Goal: Information Seeking & Learning: Learn about a topic

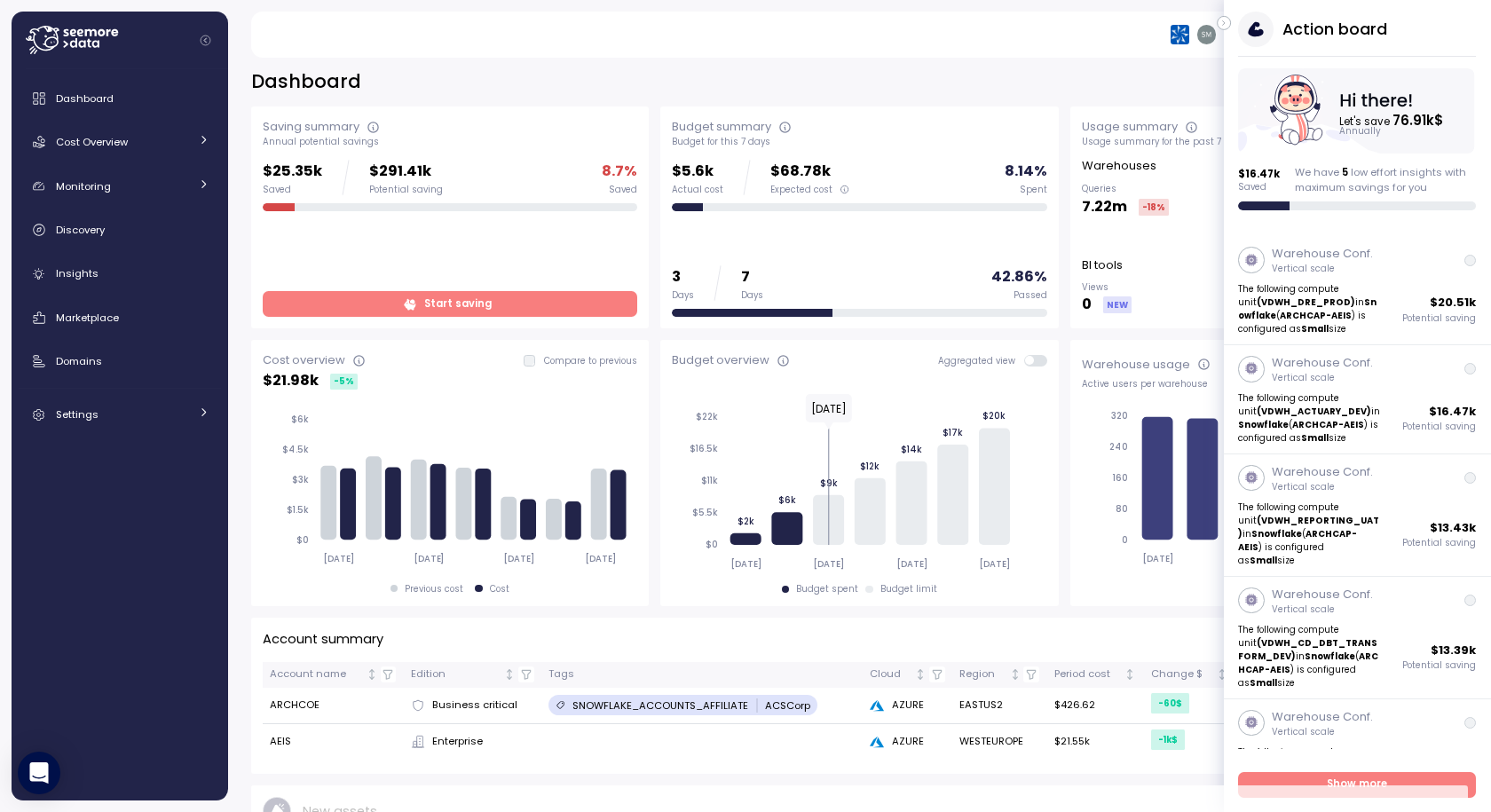
click at [1224, 24] on icon "button" at bounding box center [1224, 23] width 2 height 5
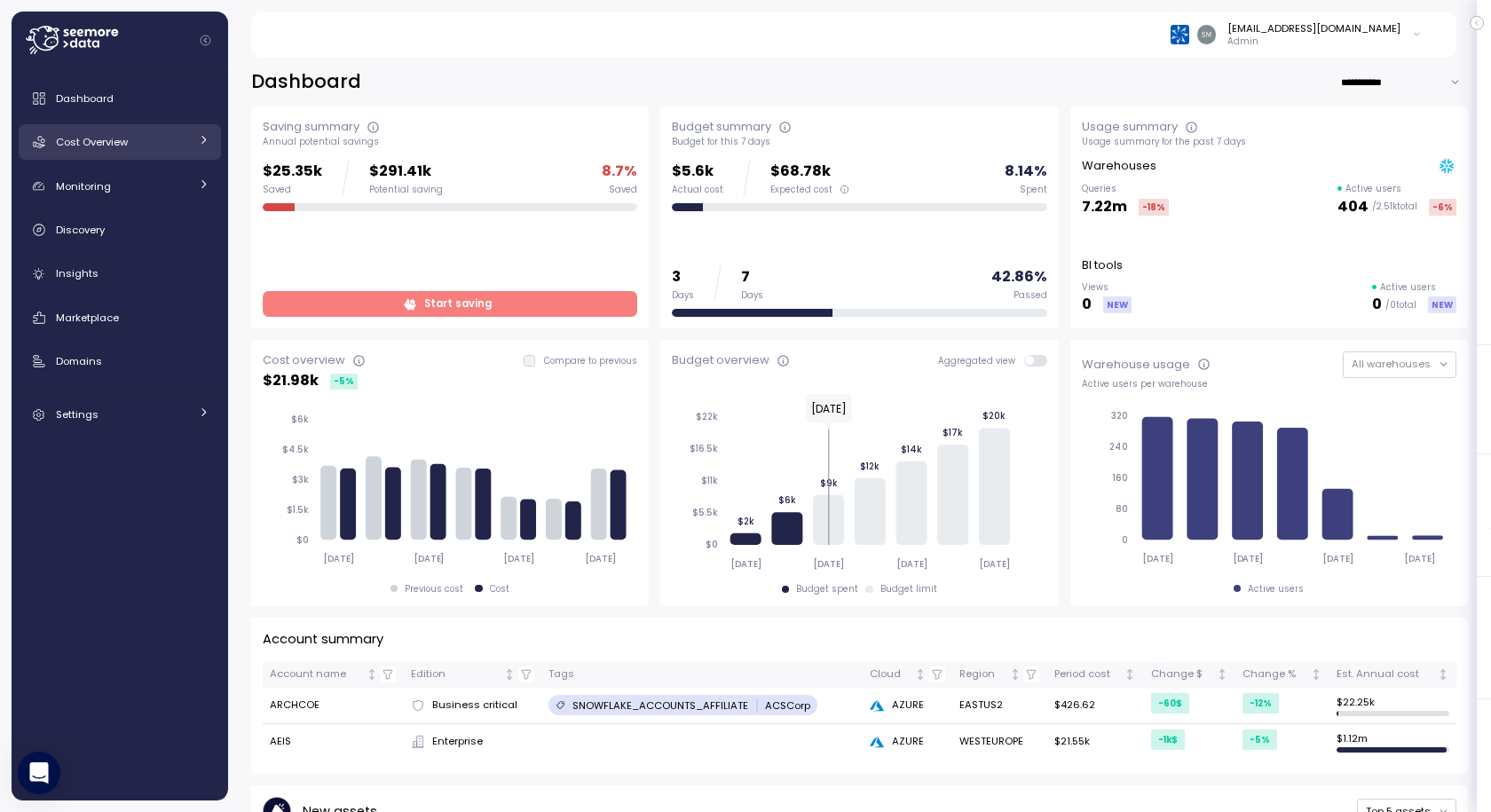
click at [101, 142] on span "Cost Overview" at bounding box center [92, 141] width 72 height 14
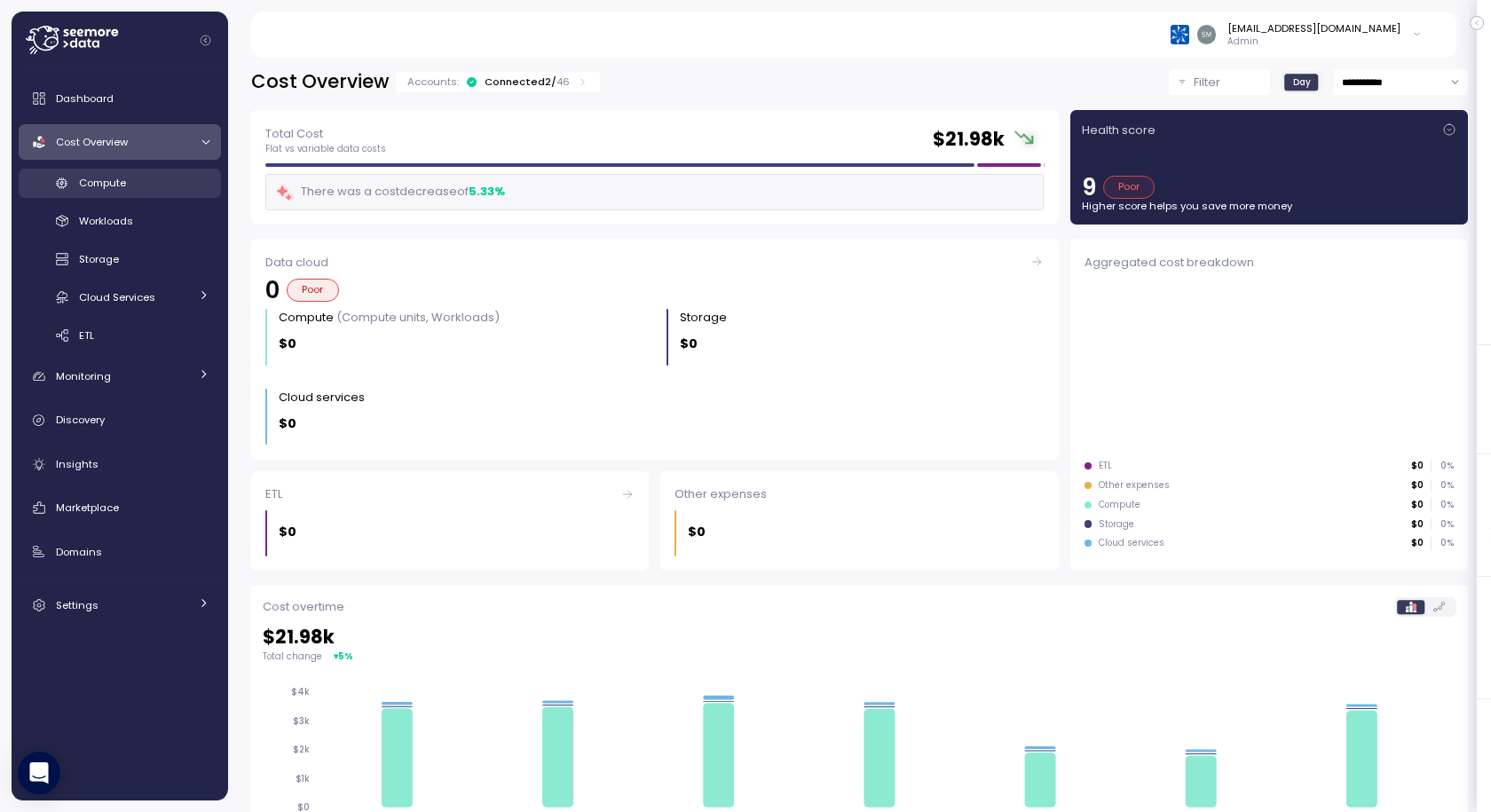
click at [96, 176] on span "Compute" at bounding box center [102, 182] width 47 height 14
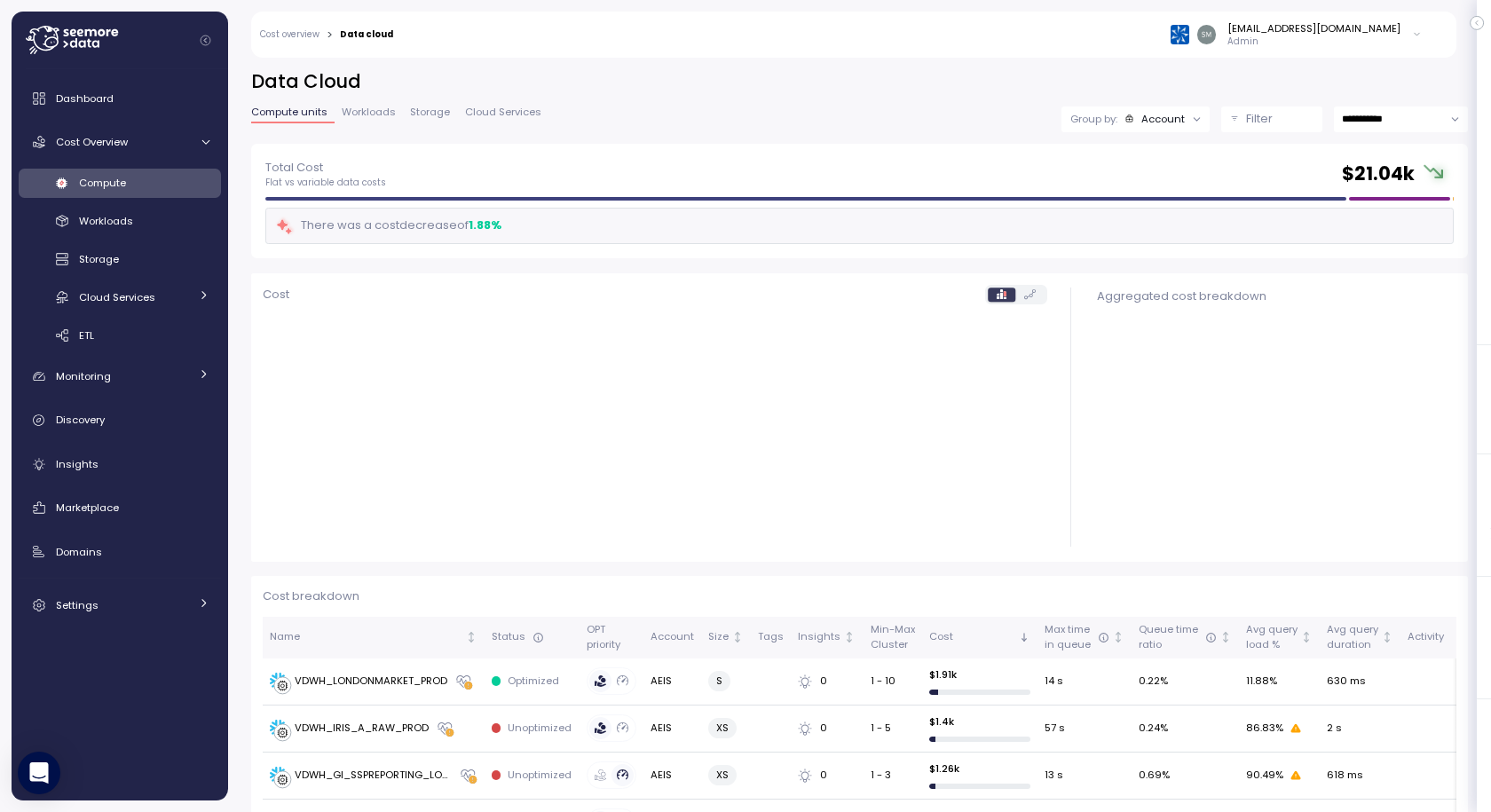
click at [1141, 123] on div "Account" at bounding box center [1163, 118] width 43 height 14
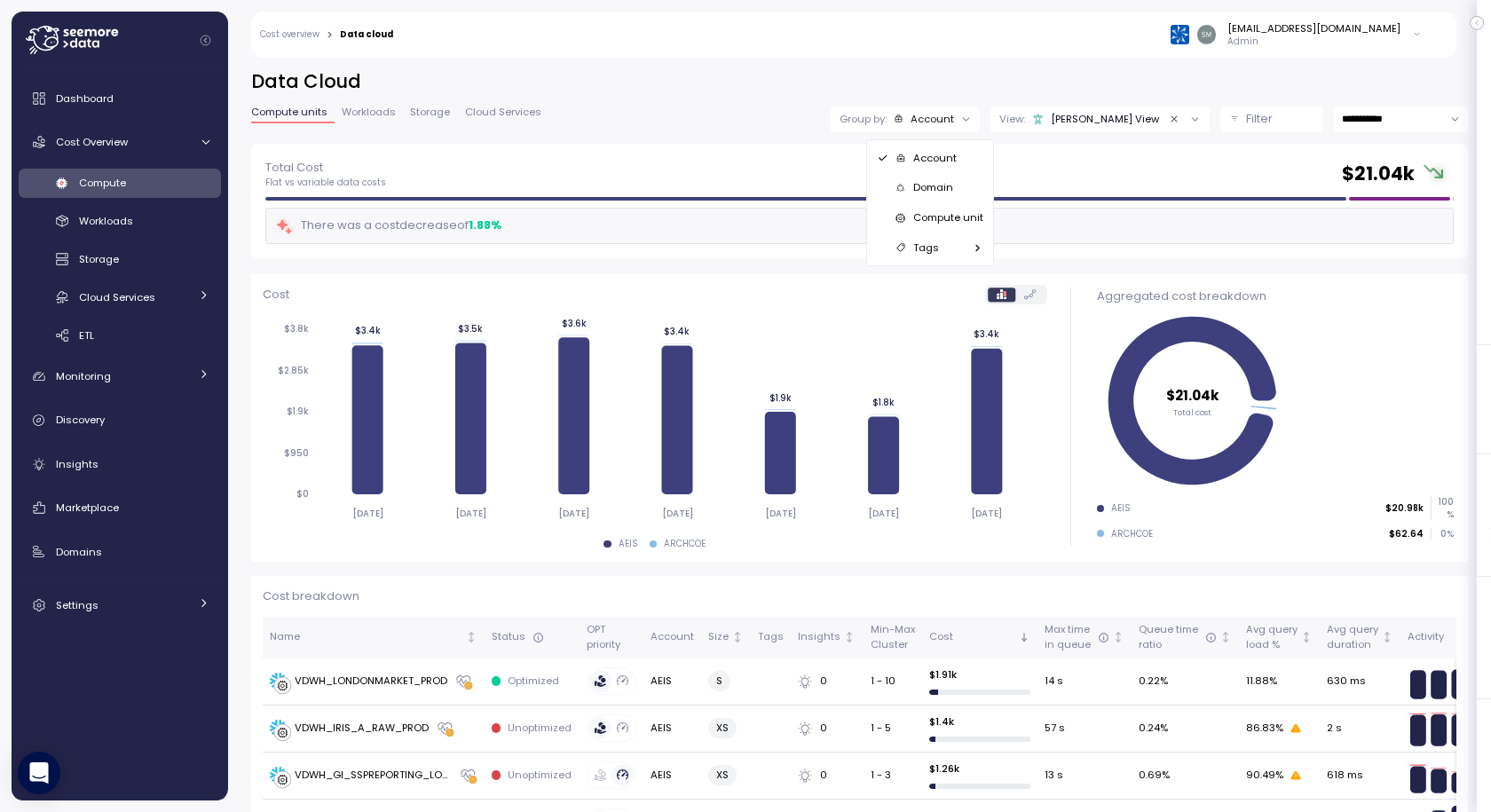
click at [943, 247] on div "Tags" at bounding box center [930, 247] width 106 height 21
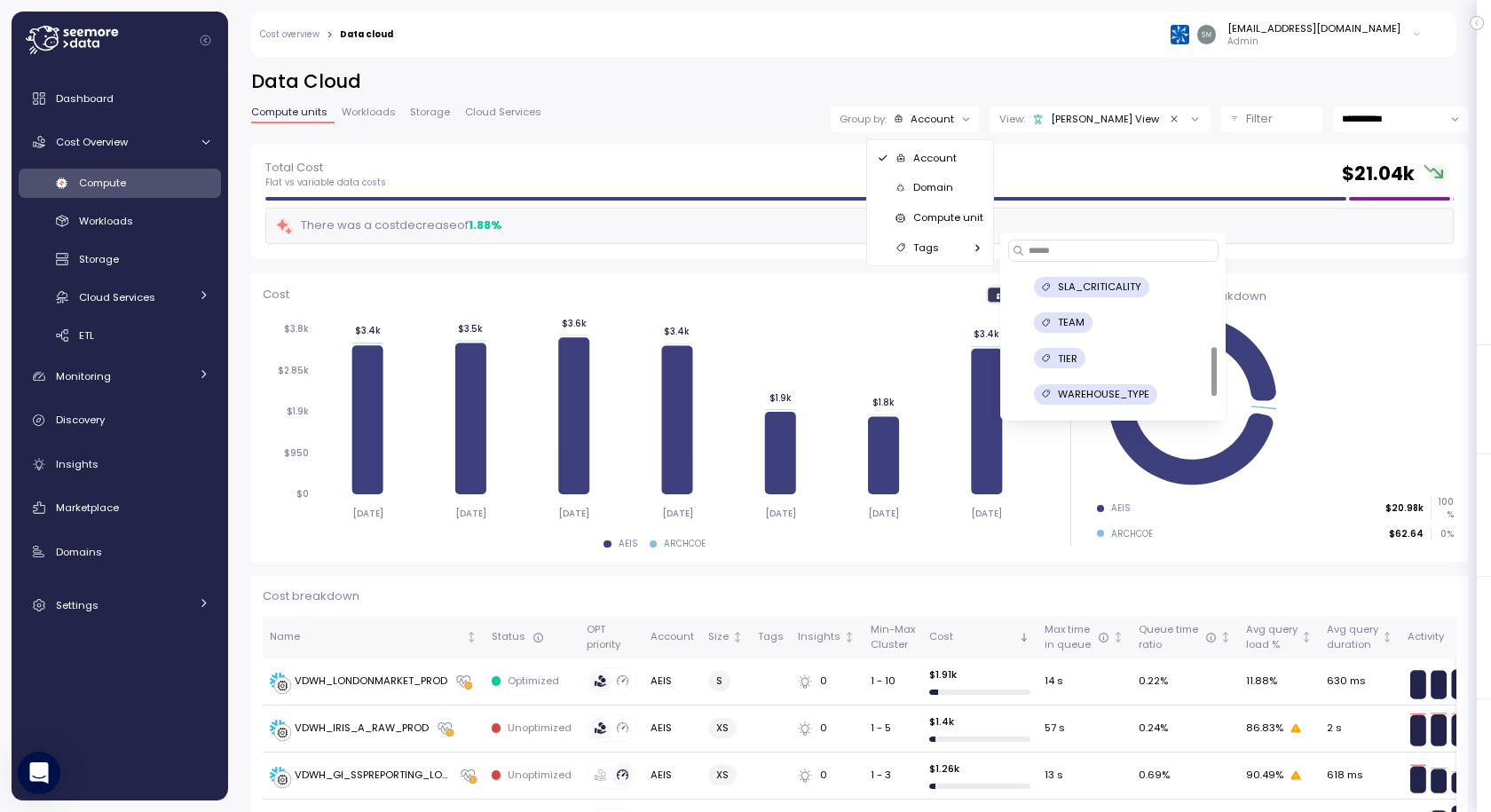
scroll to position [249, 0]
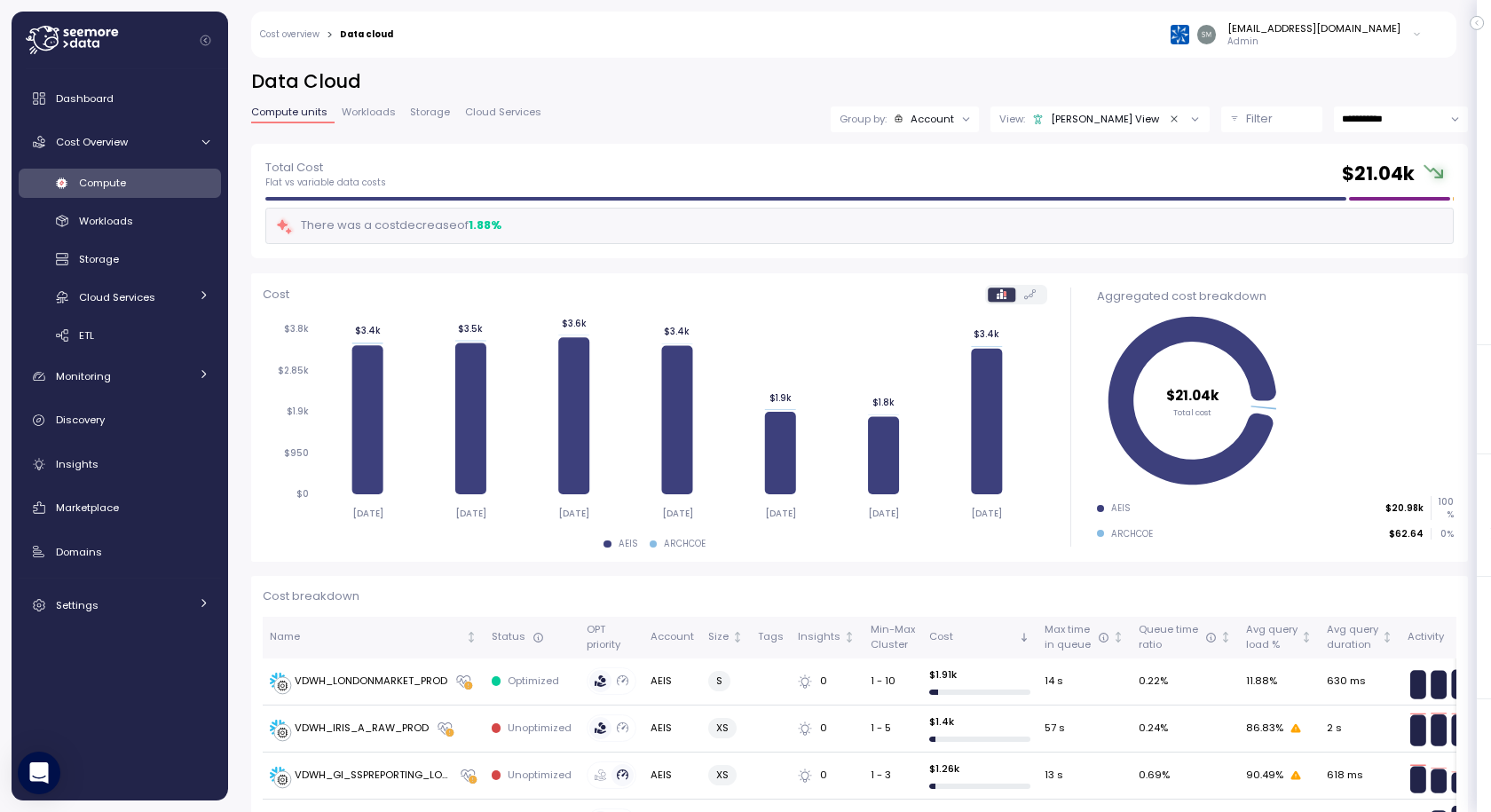
click at [791, 103] on div "**********" at bounding box center [860, 106] width 1217 height 75
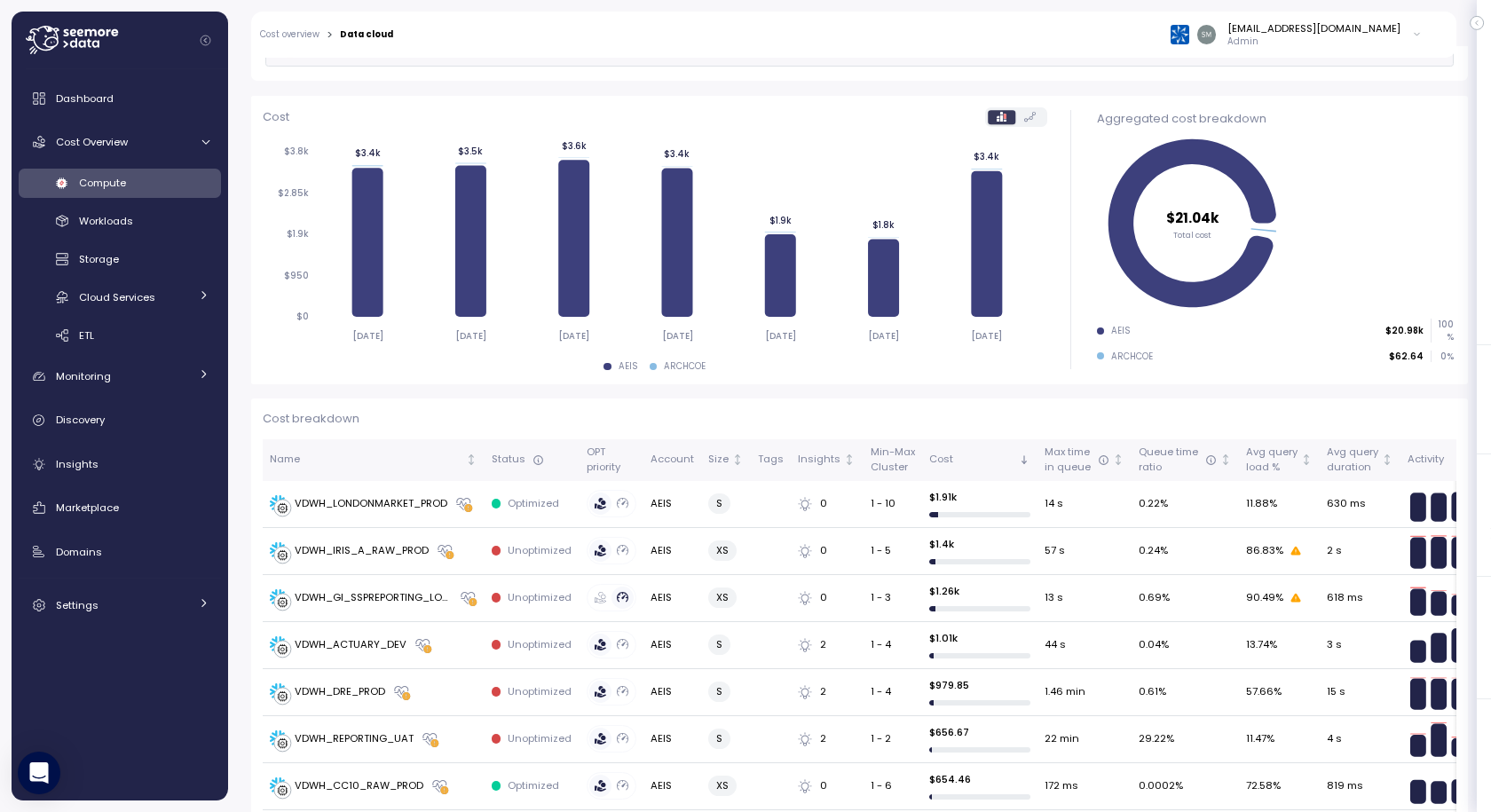
scroll to position [0, 0]
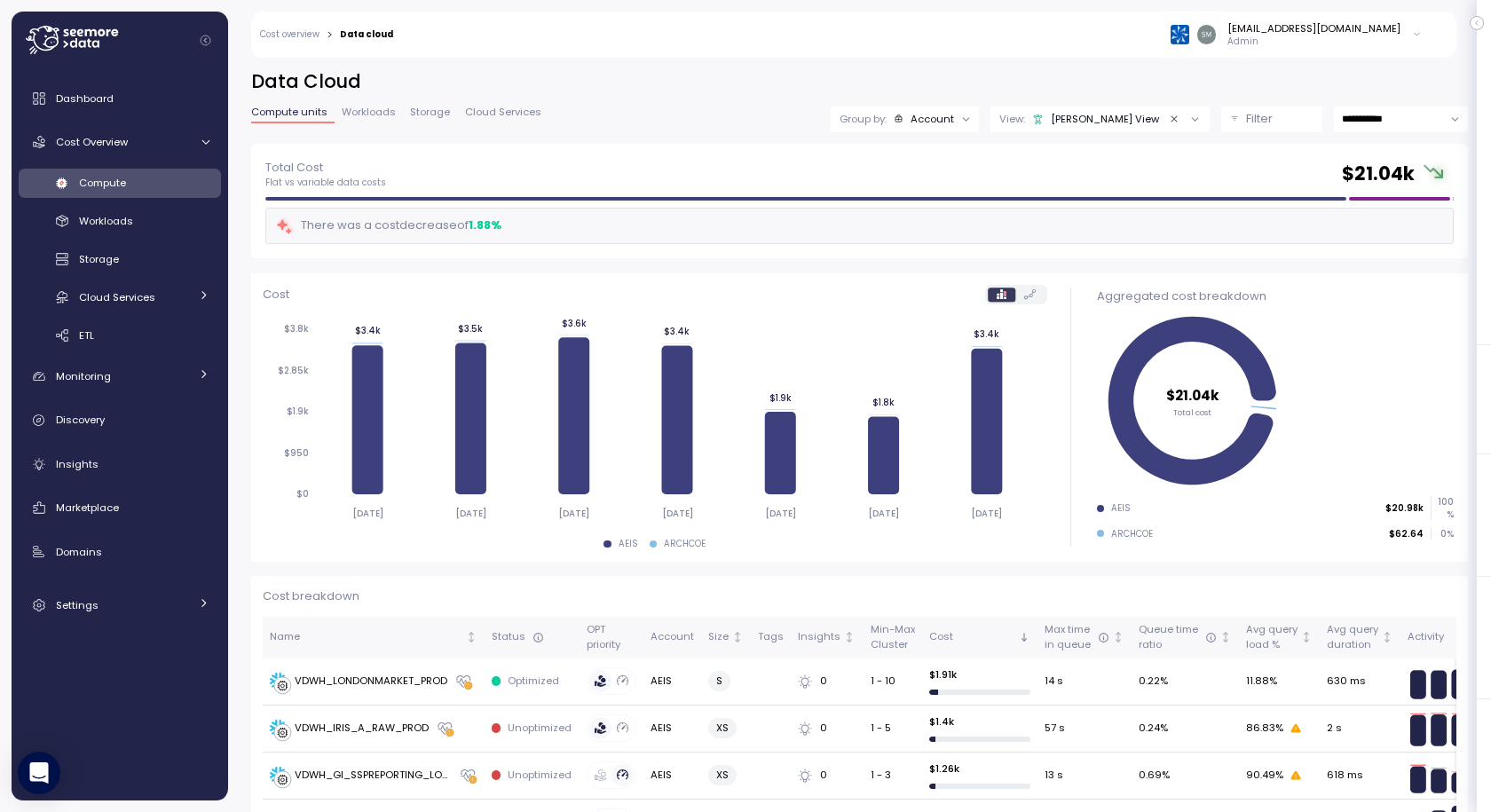
click at [943, 119] on div "Account" at bounding box center [931, 118] width 43 height 14
click at [1102, 113] on div "COE View" at bounding box center [1095, 118] width 127 height 14
click at [1066, 217] on div "COE View" at bounding box center [1078, 215] width 127 height 16
click at [88, 92] on span "Dashboard" at bounding box center [84, 98] width 57 height 14
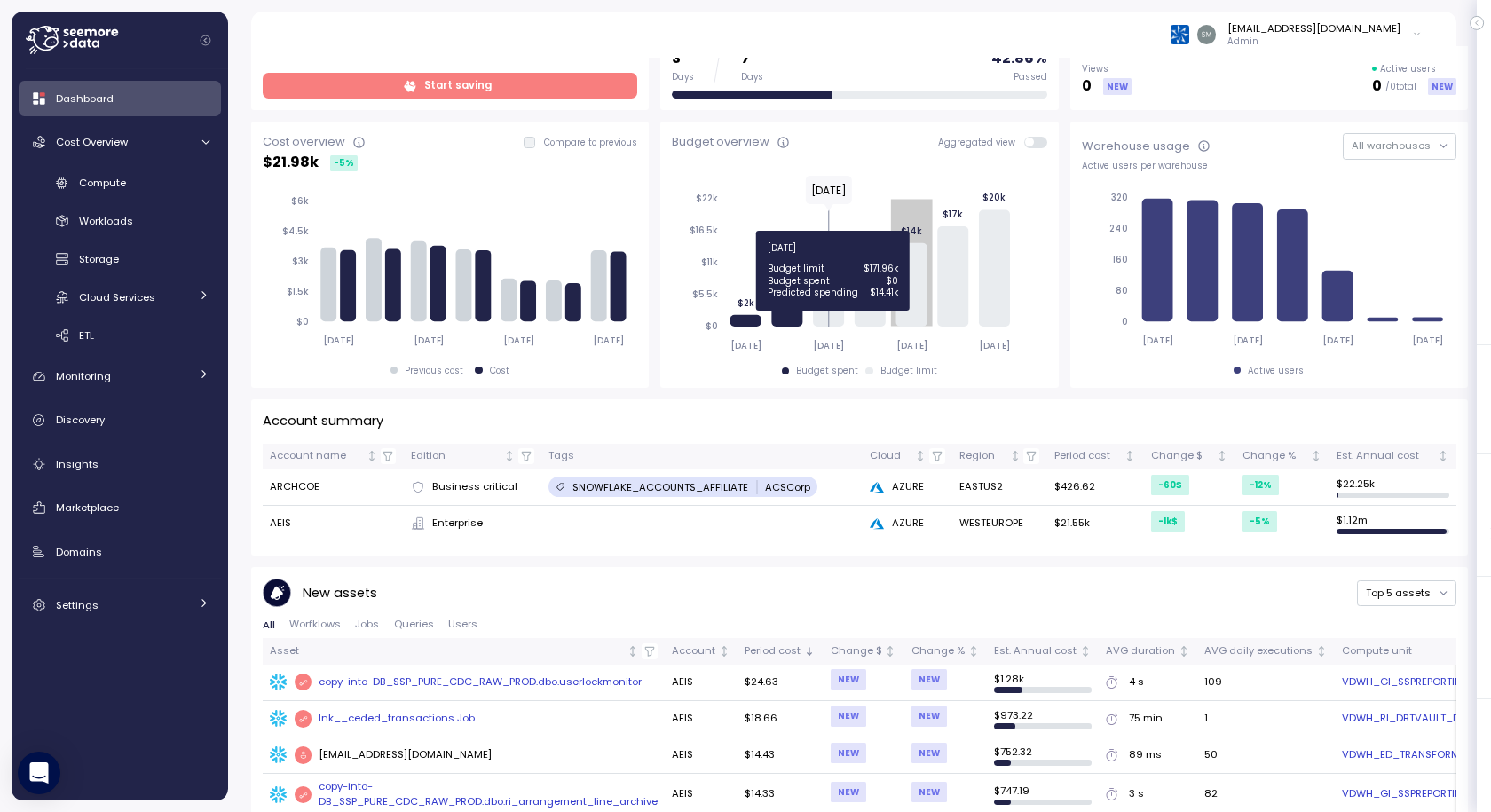
scroll to position [355, 0]
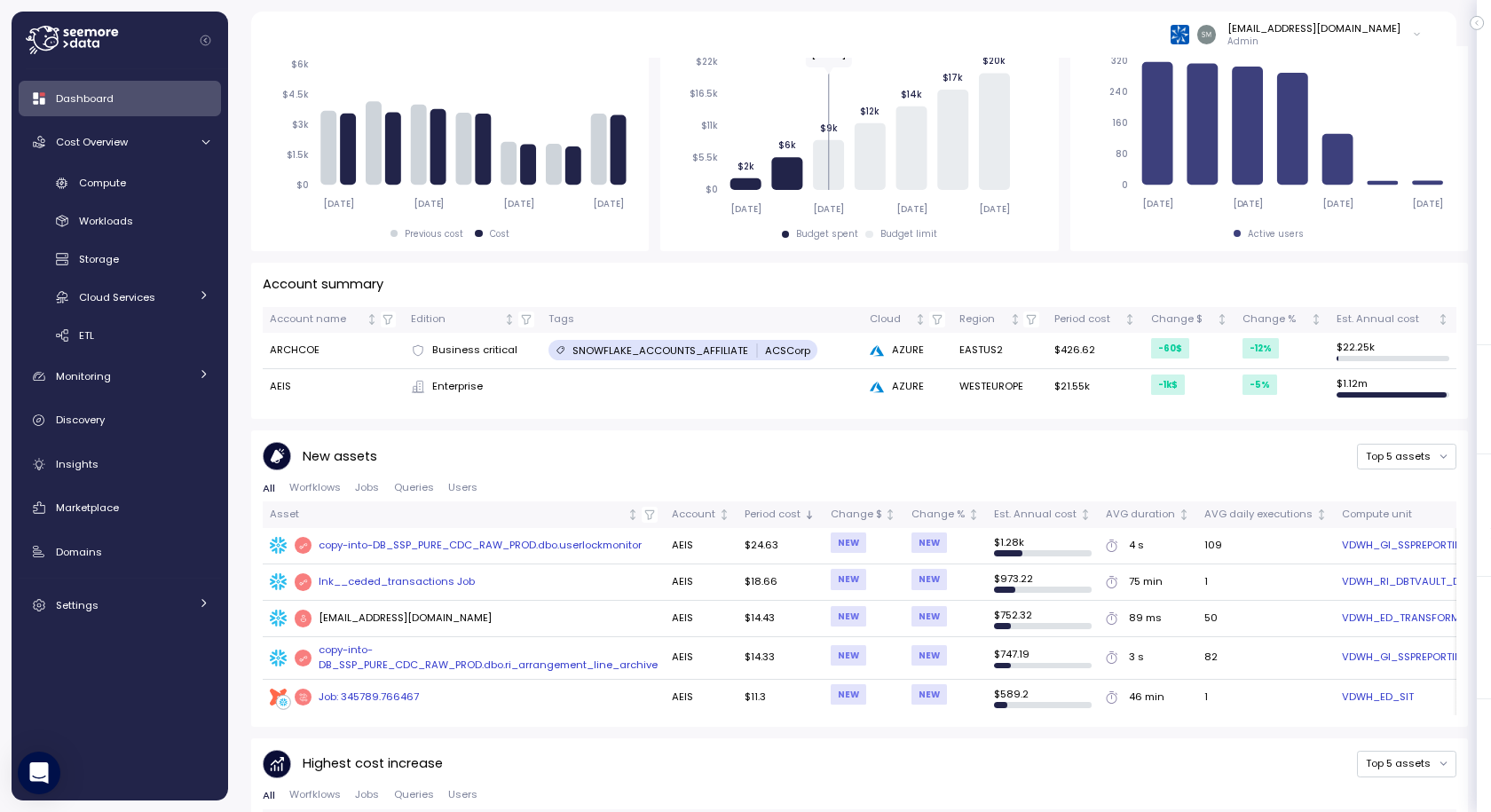
click at [450, 387] on span "Enterprise" at bounding box center [457, 387] width 51 height 16
click at [467, 389] on span "Enterprise" at bounding box center [457, 387] width 51 height 16
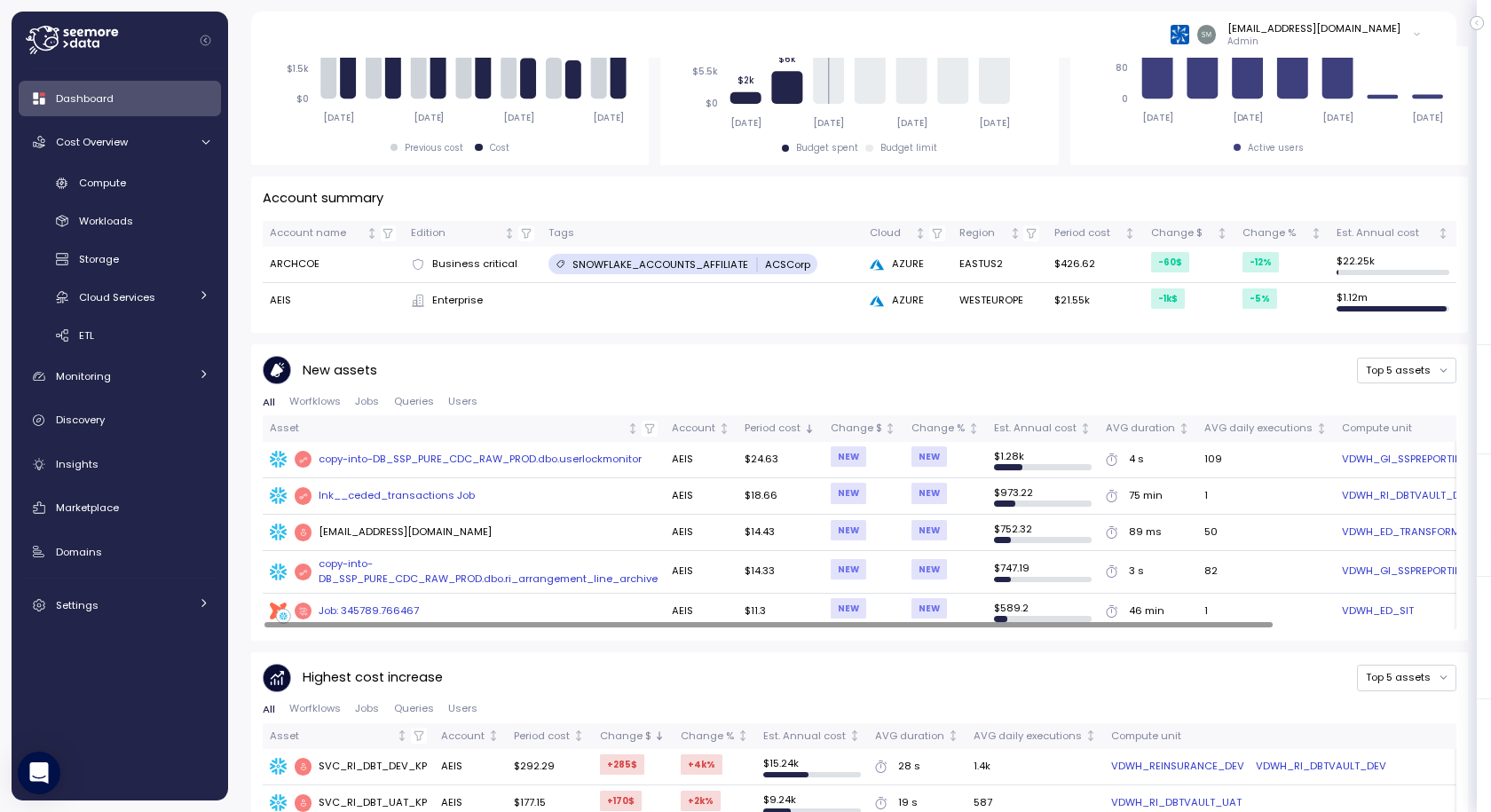
scroll to position [266, 0]
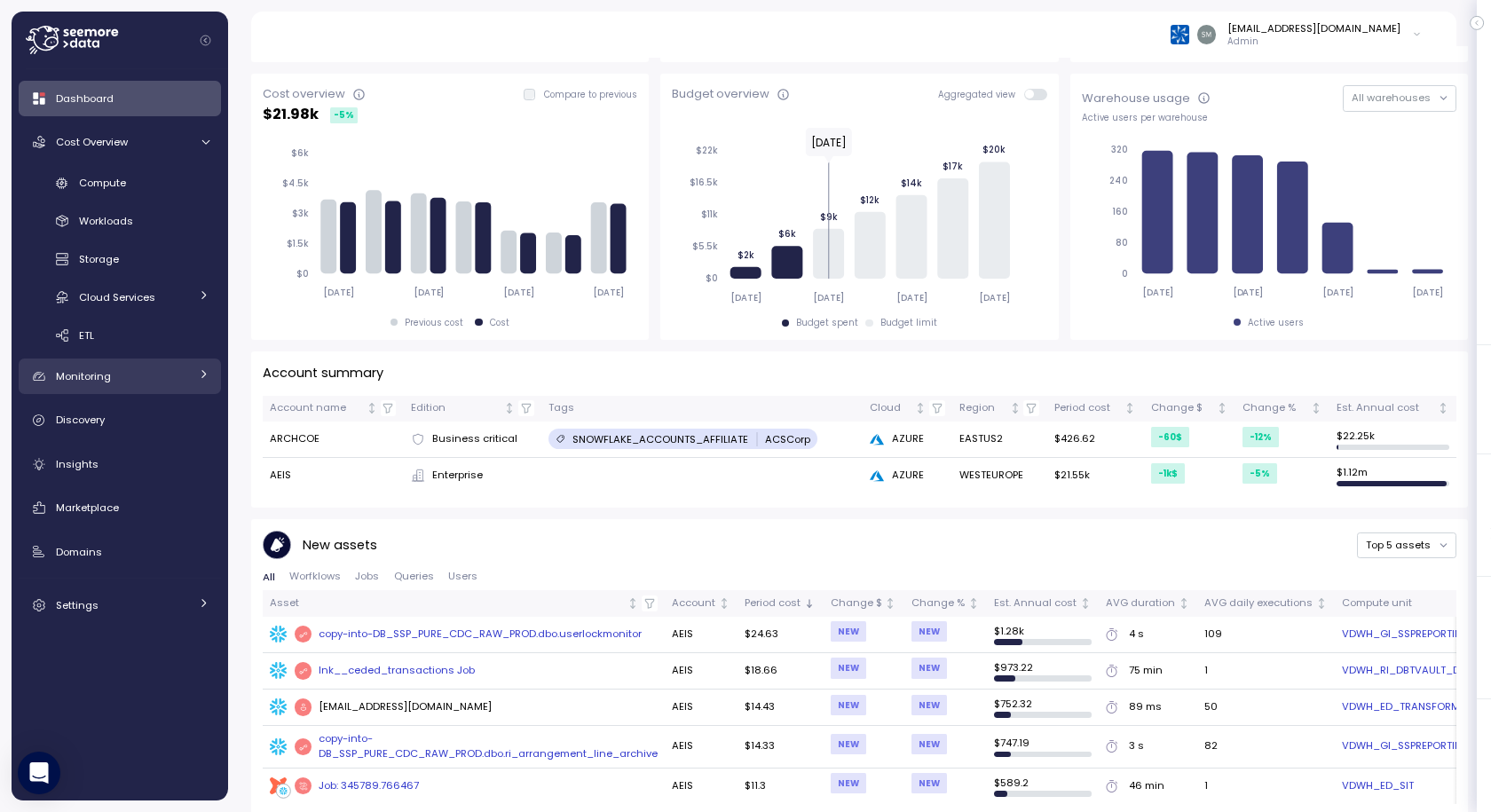
click at [100, 380] on span "Monitoring" at bounding box center [82, 375] width 55 height 14
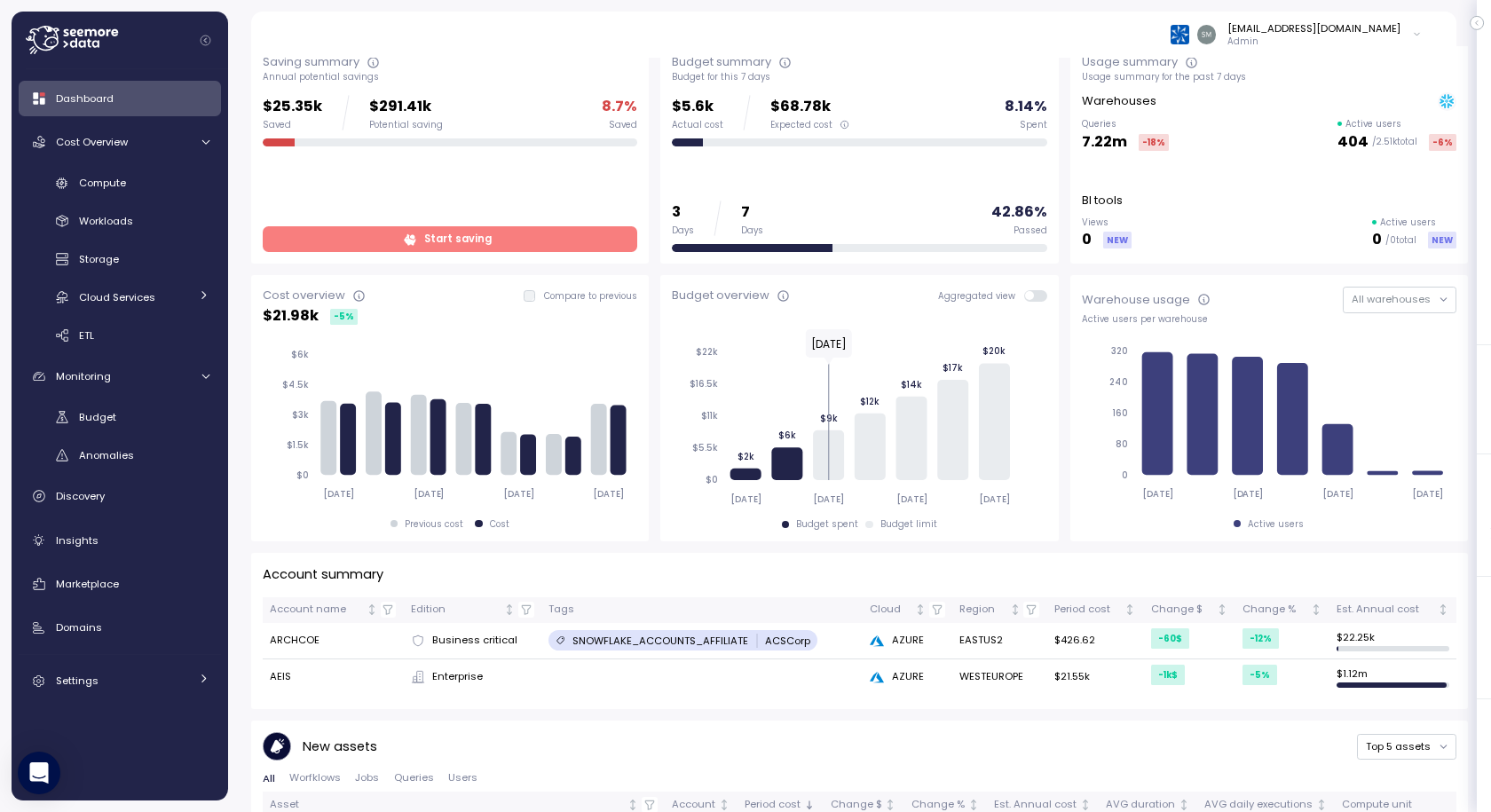
scroll to position [0, 0]
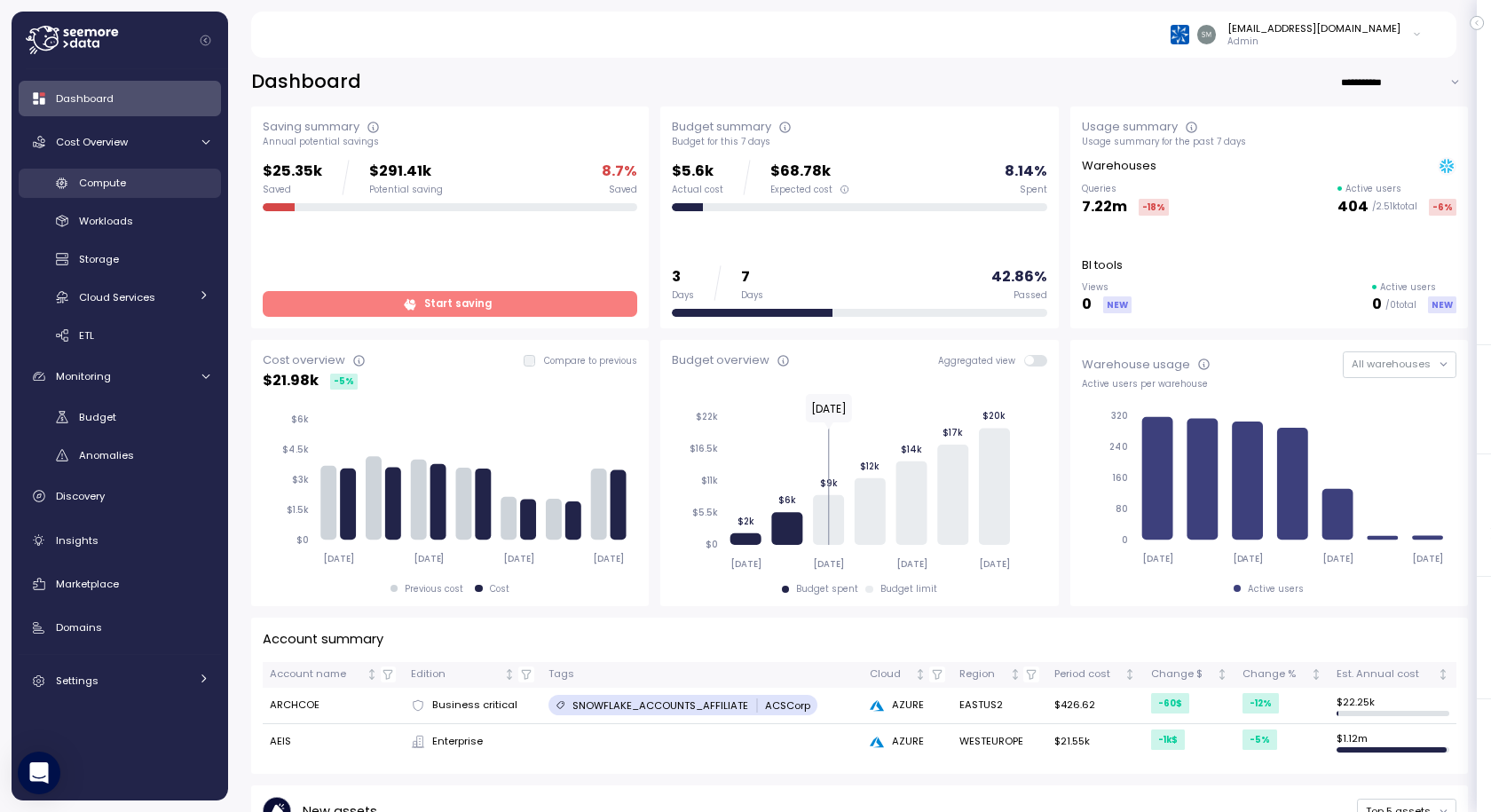
click at [96, 191] on div "Compute" at bounding box center [143, 182] width 130 height 18
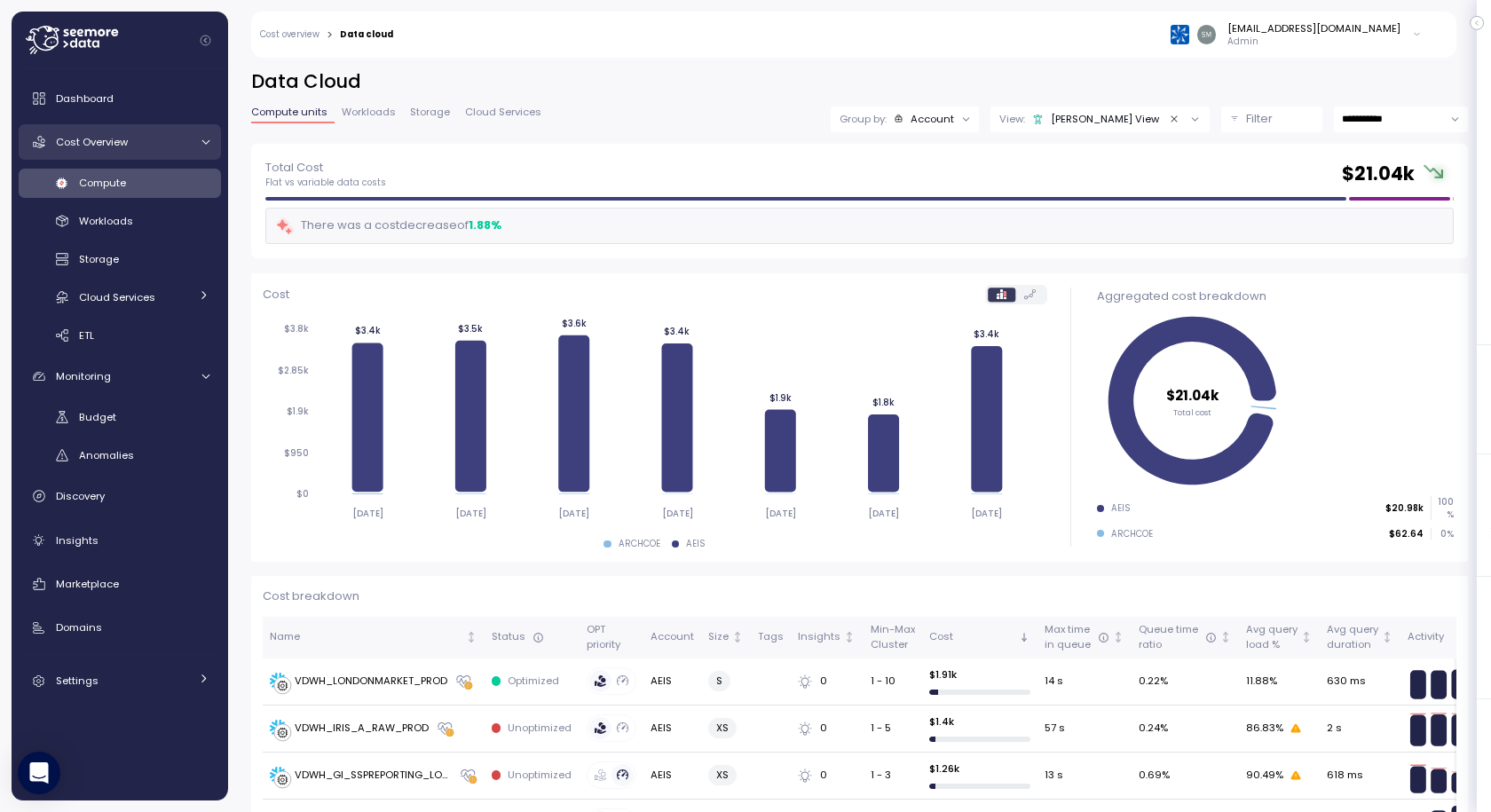
click at [104, 139] on span "Cost Overview" at bounding box center [92, 141] width 72 height 14
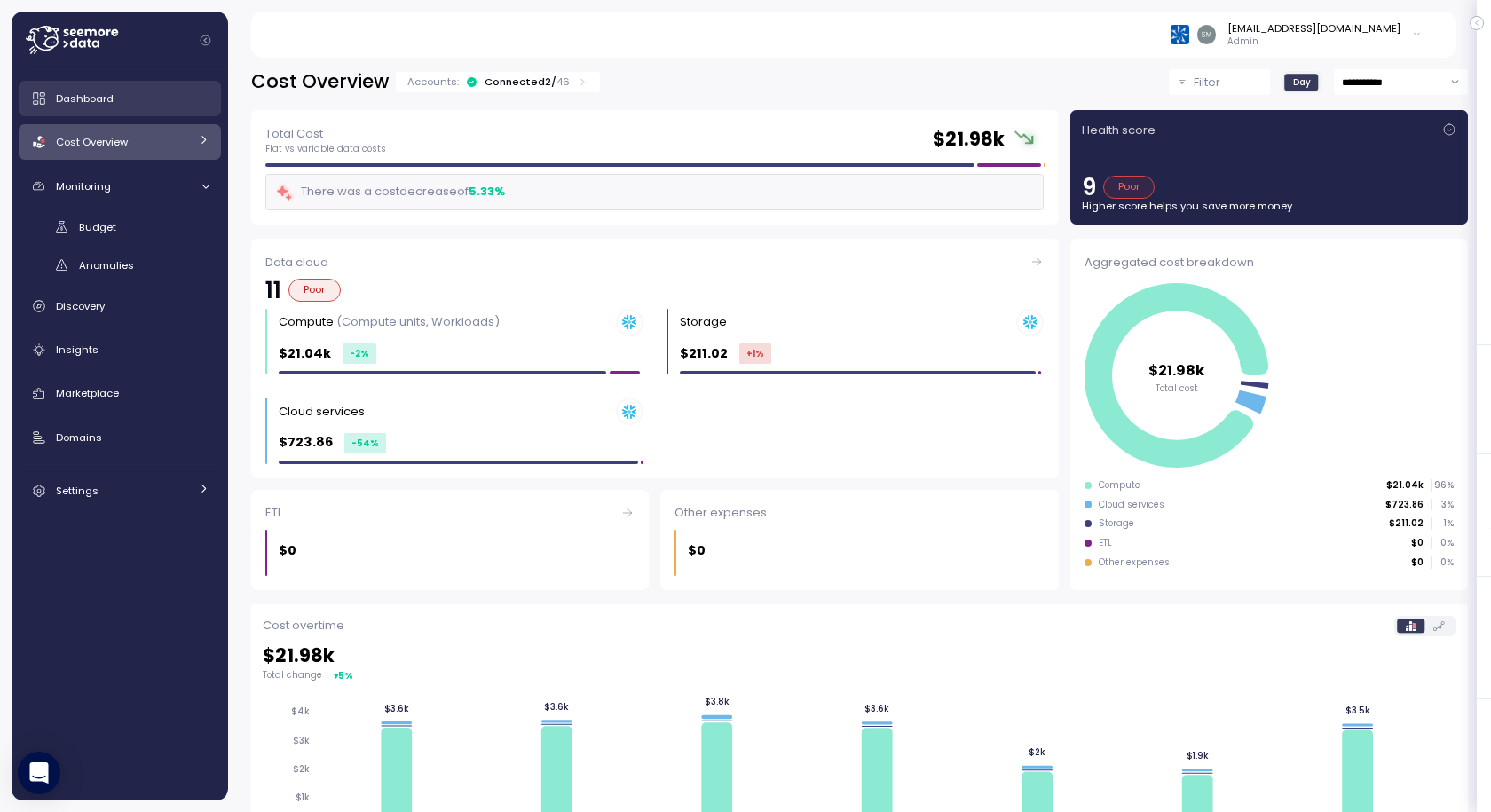
click at [102, 99] on span "Dashboard" at bounding box center [84, 98] width 57 height 14
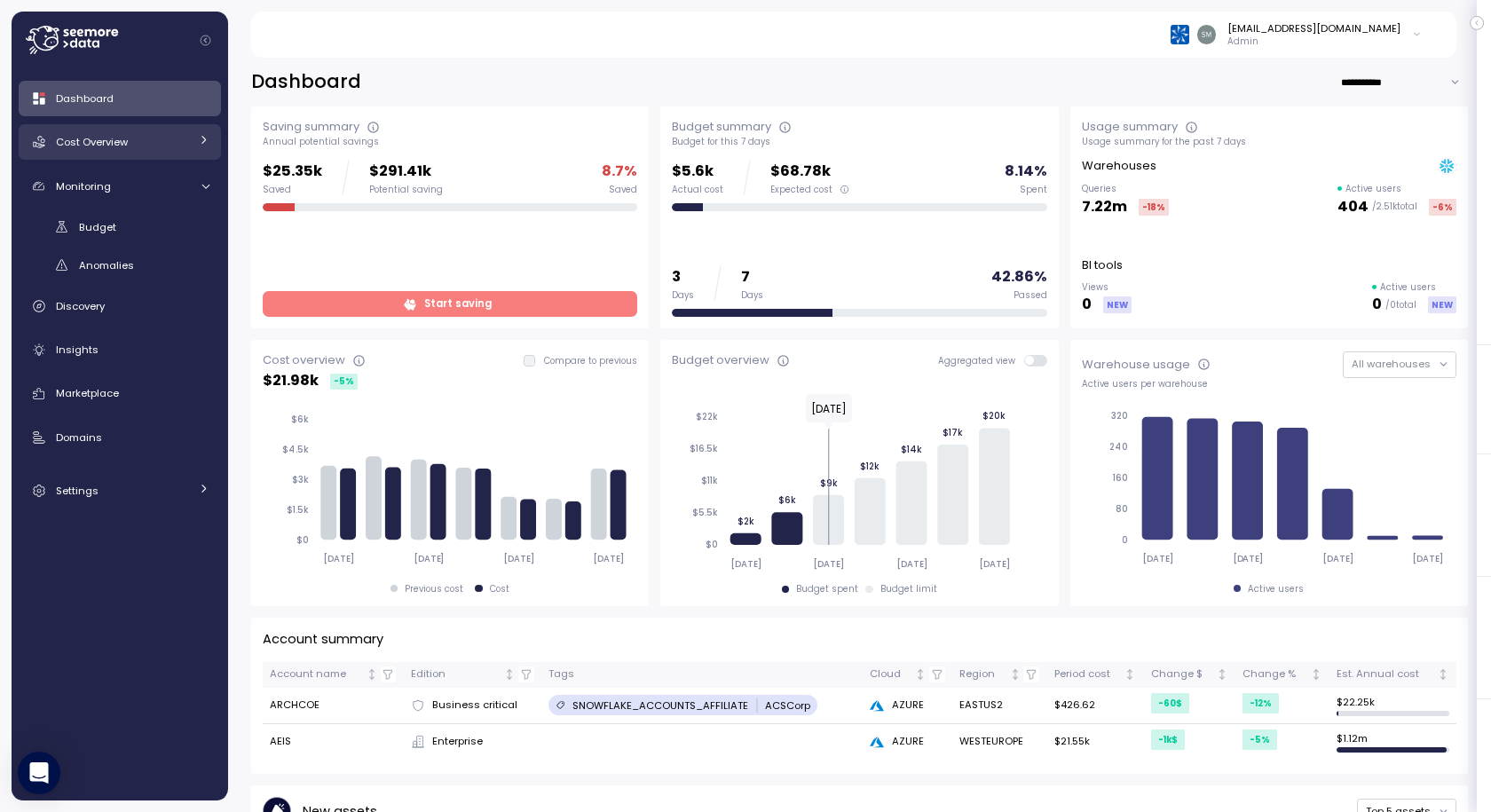
click at [100, 129] on link "Cost Overview" at bounding box center [119, 141] width 203 height 35
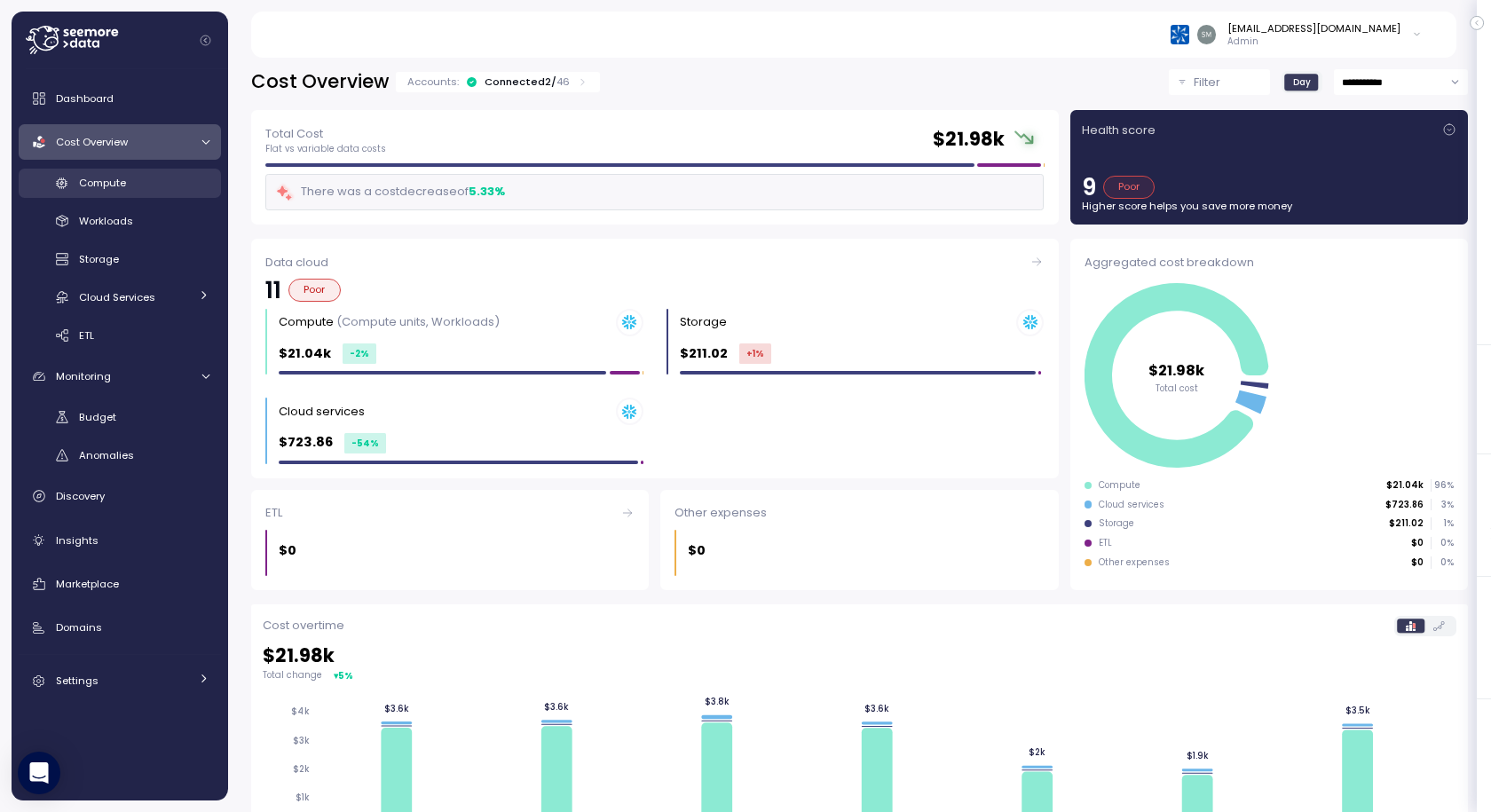
click at [117, 177] on span "Compute" at bounding box center [102, 182] width 47 height 14
